Goal: Task Accomplishment & Management: Manage account settings

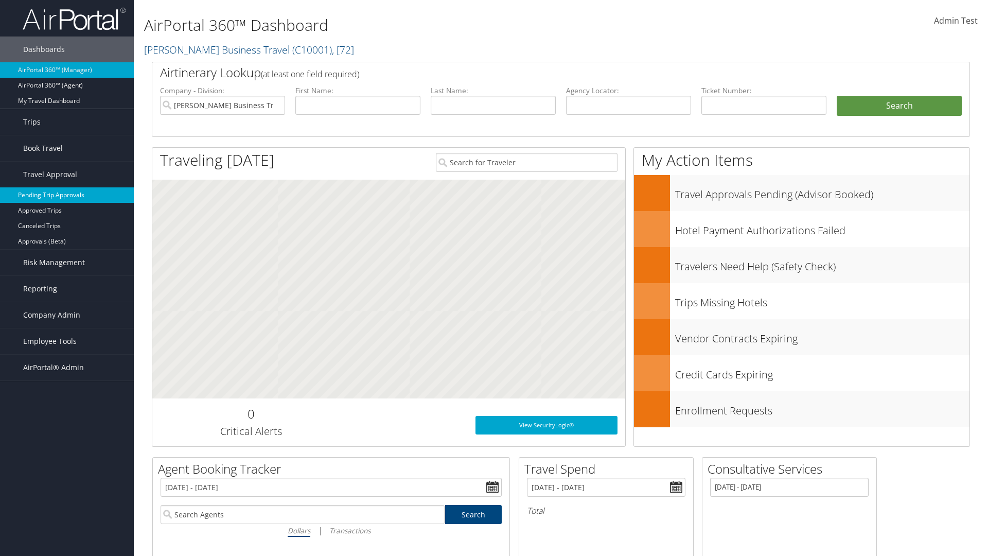
click at [67, 195] on link "Pending Trip Approvals" at bounding box center [67, 194] width 134 height 15
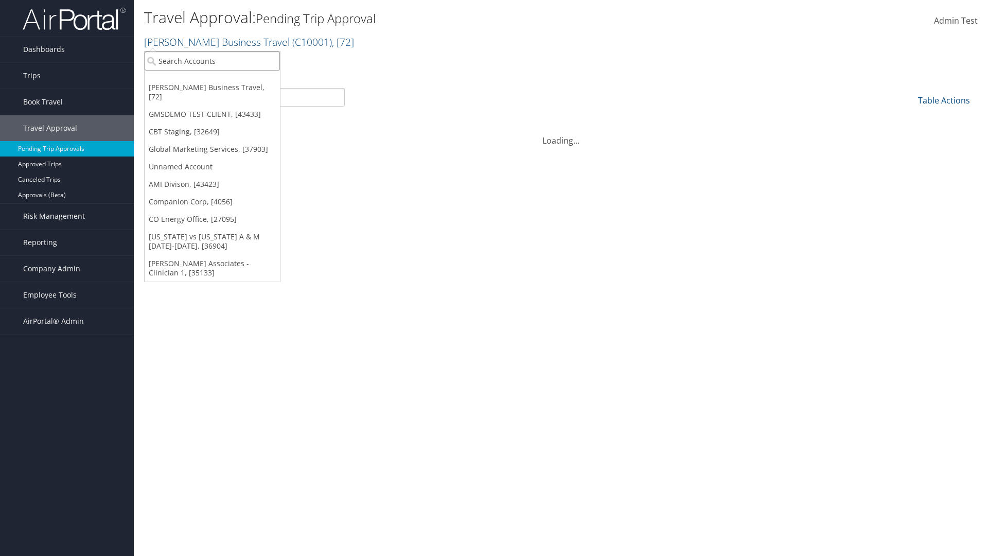
click at [212, 61] on input "search" at bounding box center [212, 60] width 135 height 19
type input "Global Marketing Services"
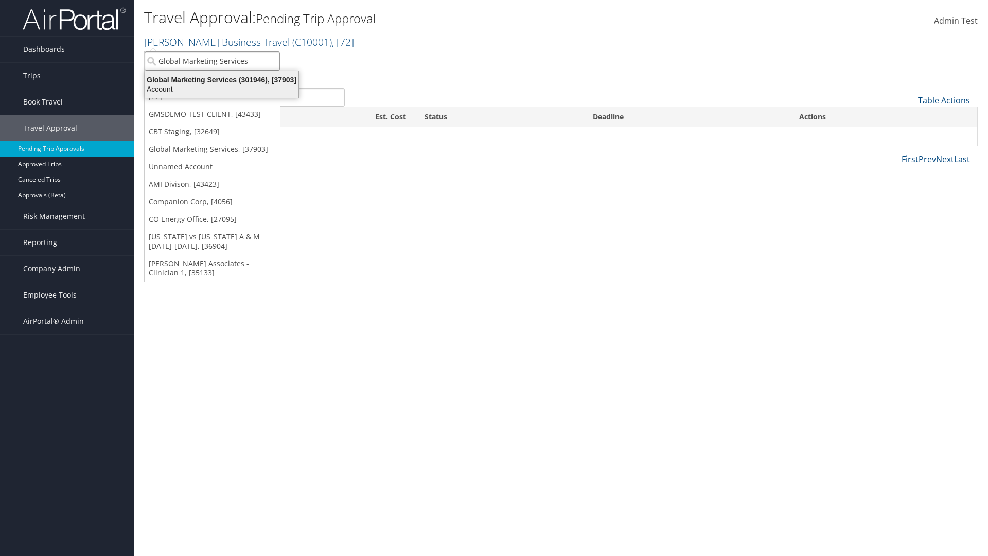
click at [222, 89] on div "Account" at bounding box center [222, 88] width 166 height 9
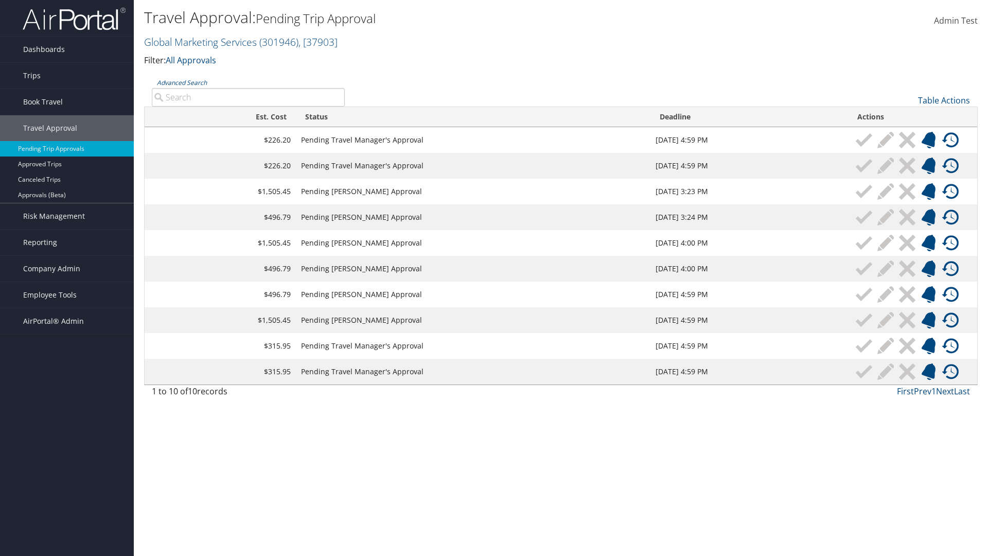
click at [248, 97] on input "Advanced Search" at bounding box center [248, 97] width 193 height 19
type input "Denver"
